Goal: Navigation & Orientation: Go to known website

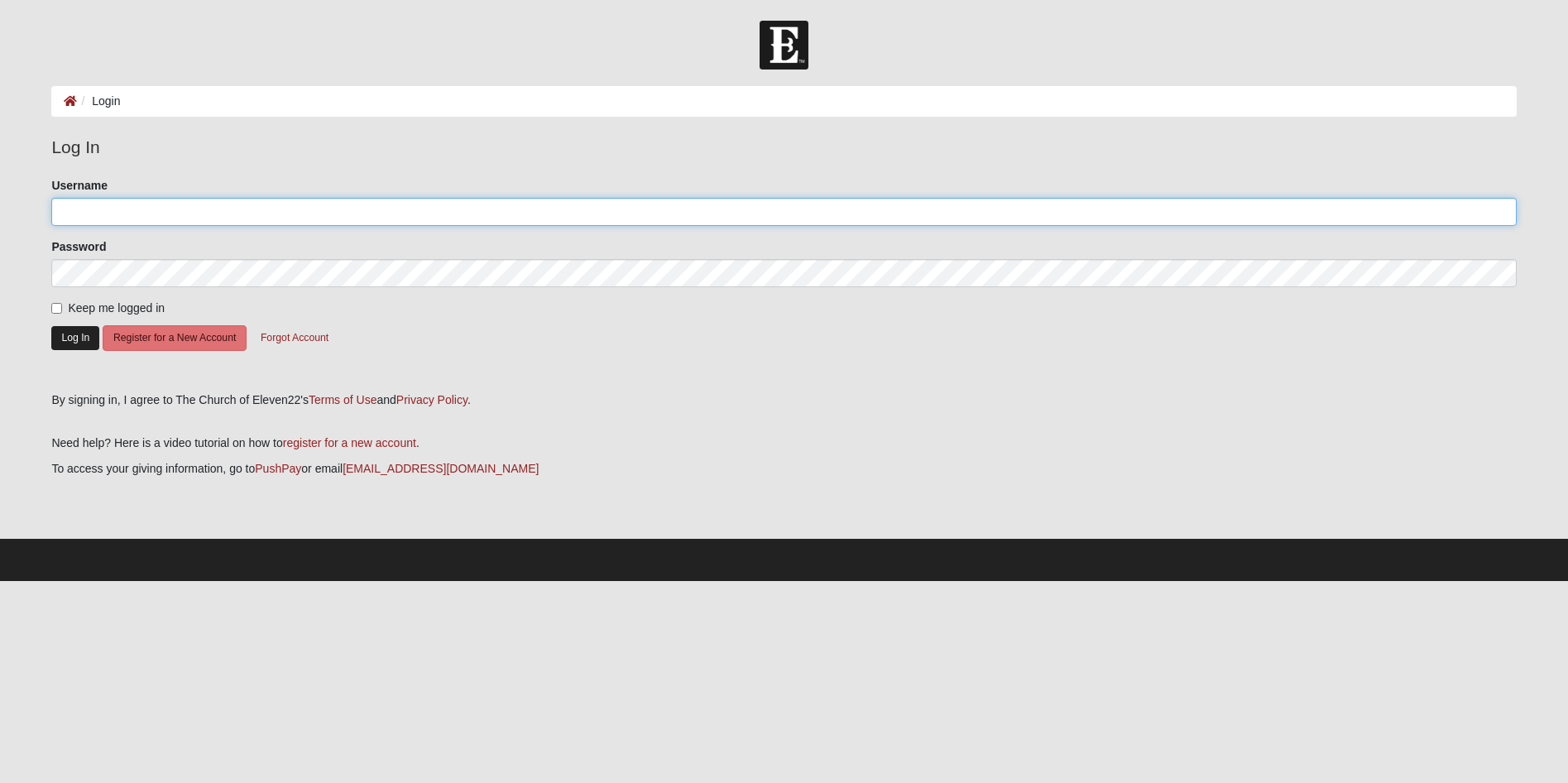
type input "RAY-SMITH11"
click at [80, 335] on button "Log In" at bounding box center [75, 338] width 48 height 24
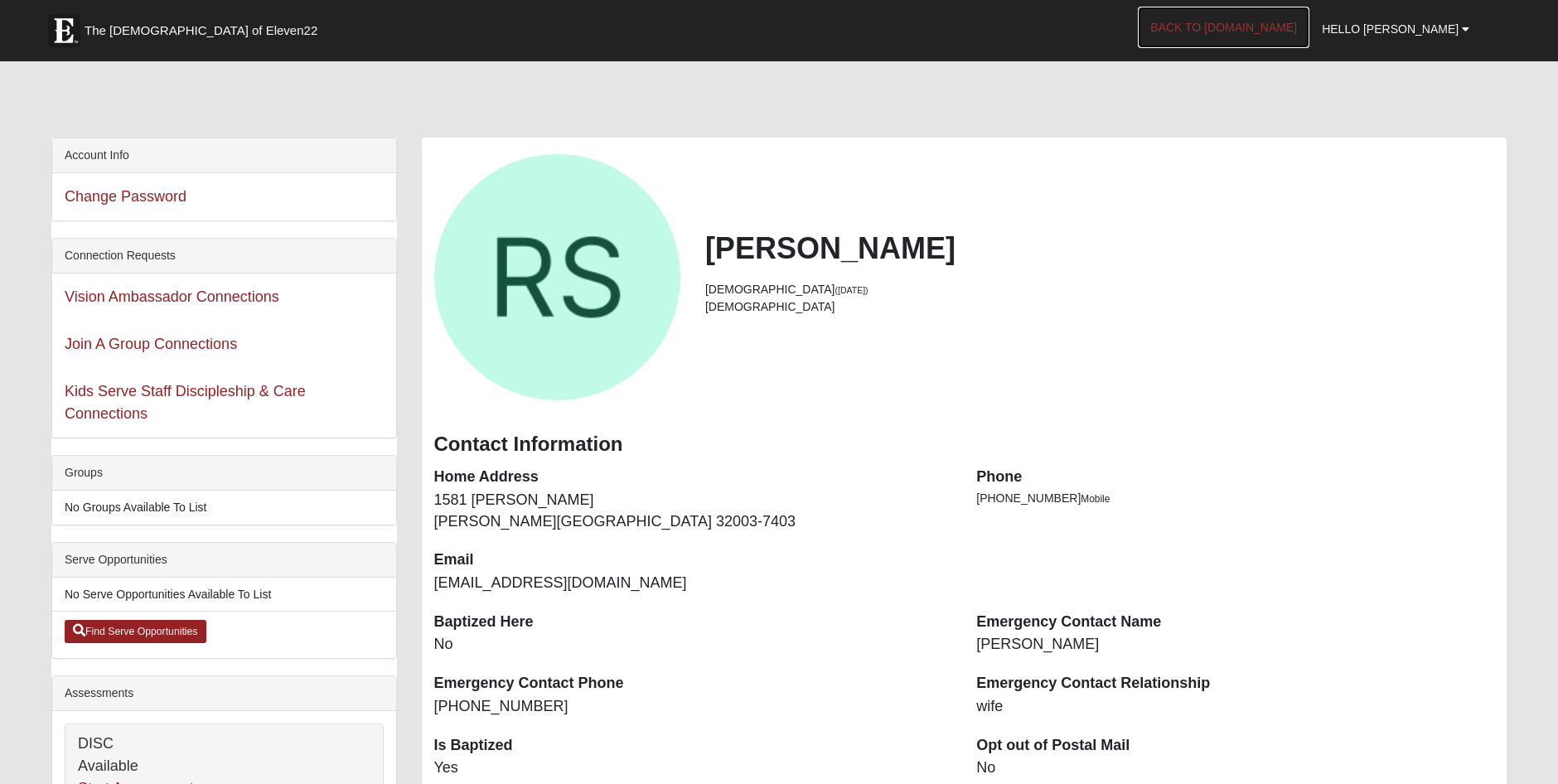
click at [1293, 29] on link "Back to [DOMAIN_NAME]" at bounding box center [1223, 27] width 171 height 42
